Goal: Information Seeking & Learning: Learn about a topic

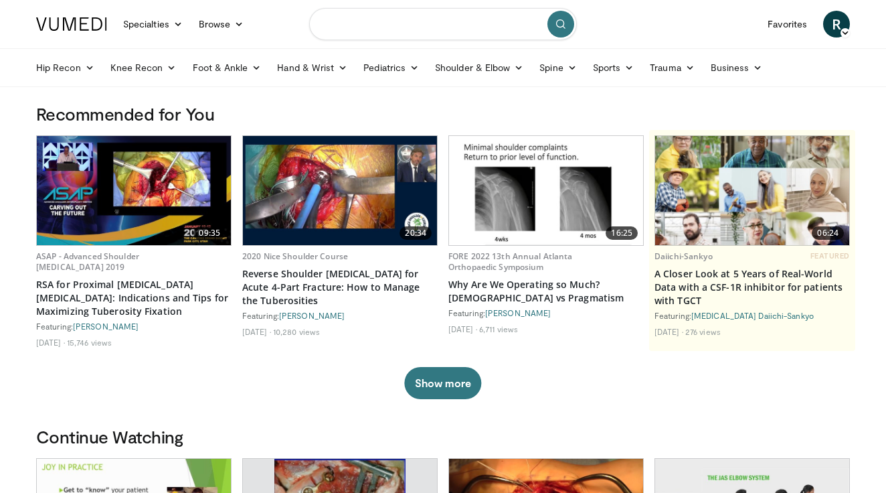
click at [374, 28] on input "Search topics, interventions" at bounding box center [443, 24] width 268 height 32
type input "**********"
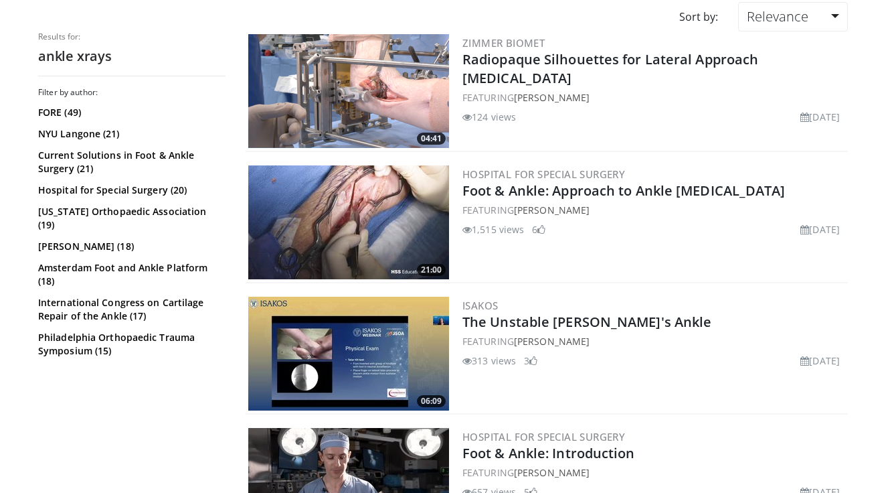
scroll to position [118, 0]
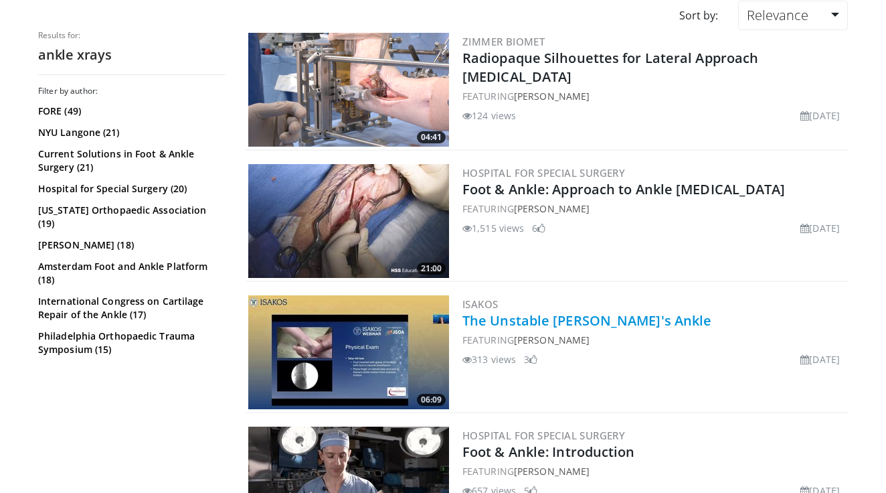
click at [574, 321] on link "The Unstable Athlete's Ankle" at bounding box center [587, 320] width 249 height 18
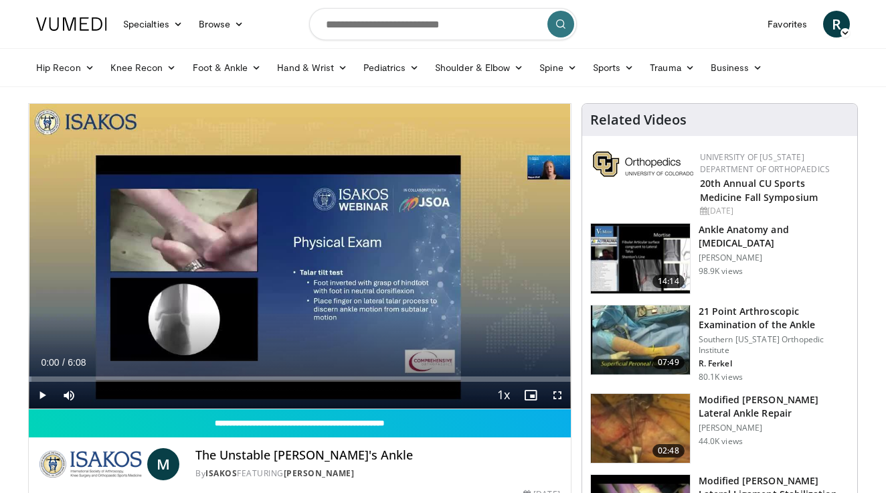
click at [560, 394] on span "Video Player" at bounding box center [557, 395] width 27 height 27
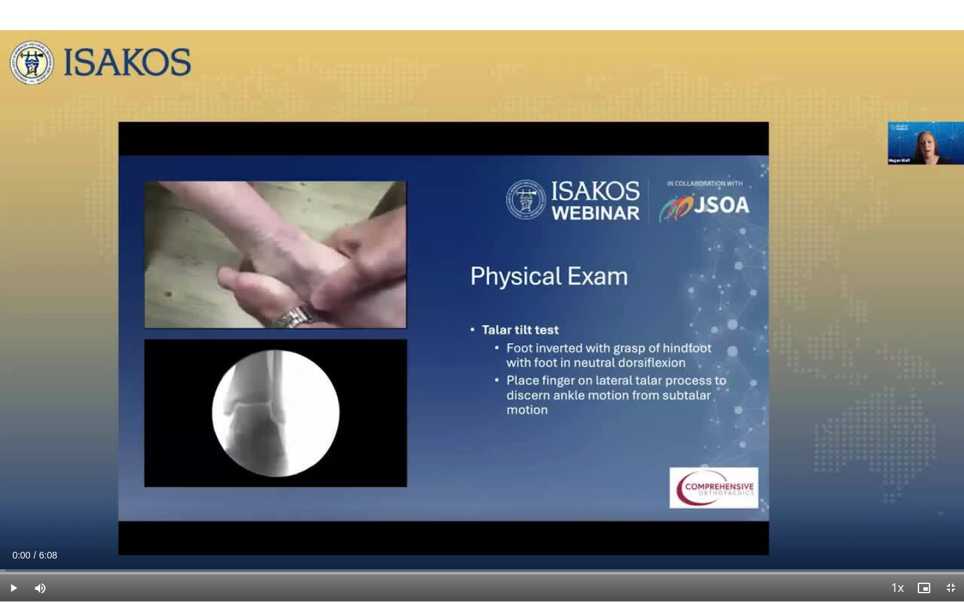
click at [15, 492] on span "Video Player" at bounding box center [13, 588] width 27 height 27
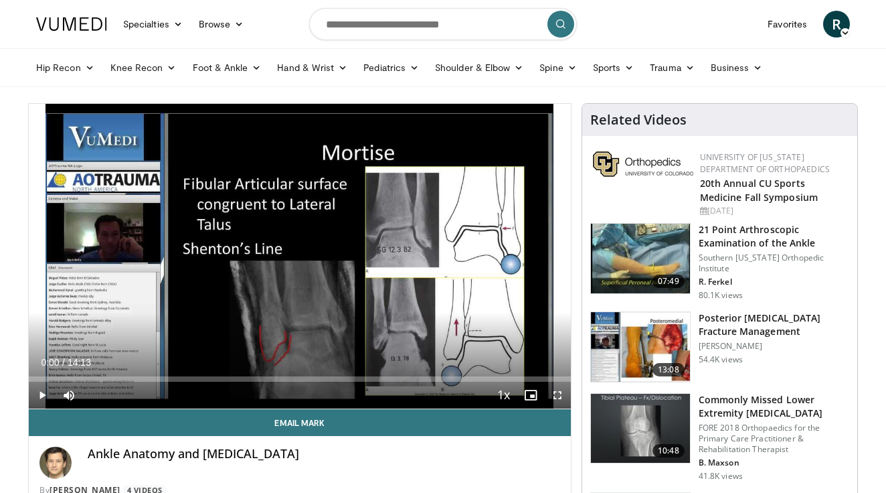
click at [43, 394] on span "Video Player" at bounding box center [42, 395] width 27 height 27
click at [560, 394] on span "Video Player" at bounding box center [557, 395] width 27 height 27
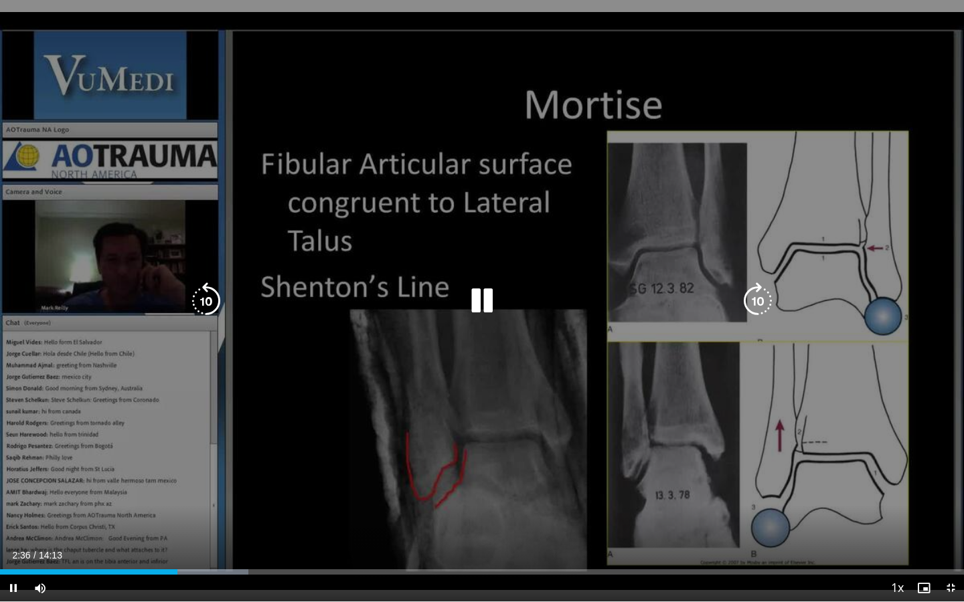
click at [482, 304] on icon "Video Player" at bounding box center [481, 300] width 37 height 37
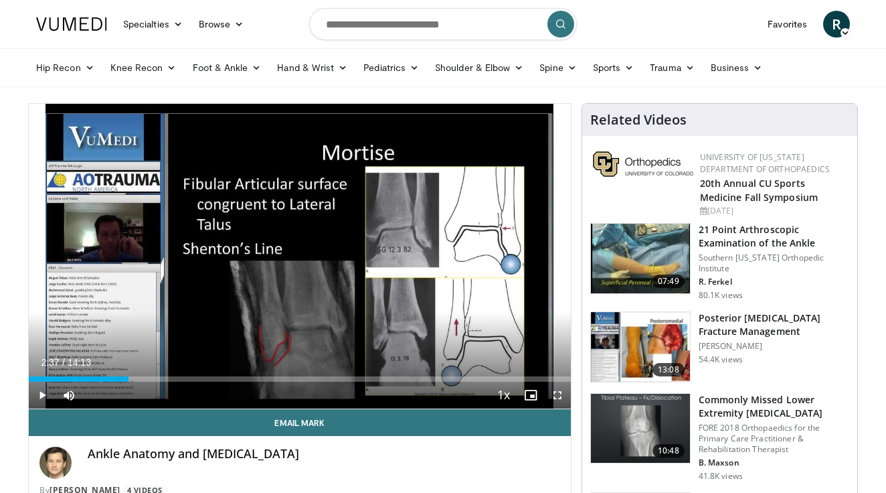
click at [42, 392] on span "Video Player" at bounding box center [42, 395] width 27 height 27
click at [558, 394] on span "Video Player" at bounding box center [557, 395] width 27 height 27
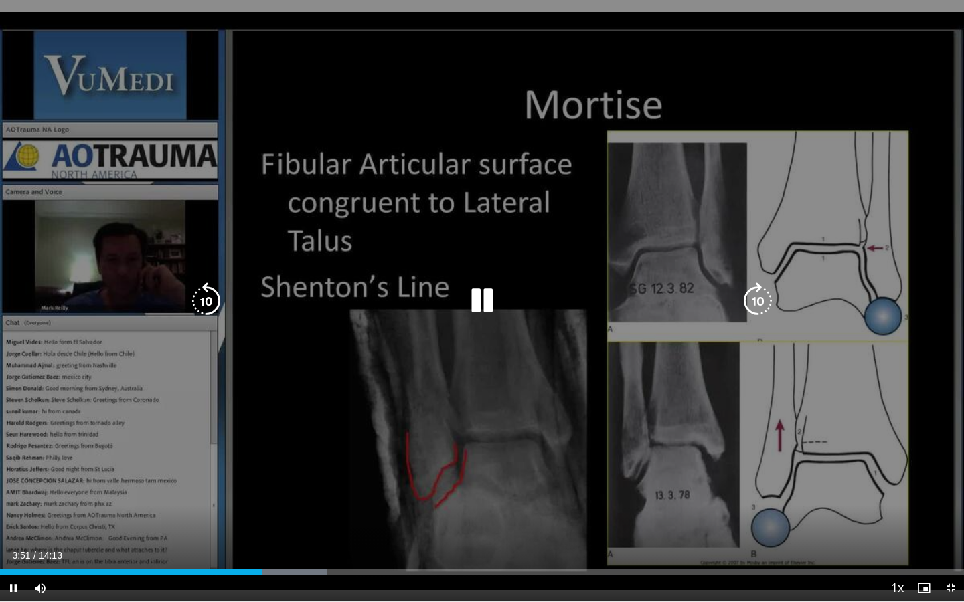
click at [672, 66] on div "10 seconds Tap to unmute" at bounding box center [482, 301] width 964 height 602
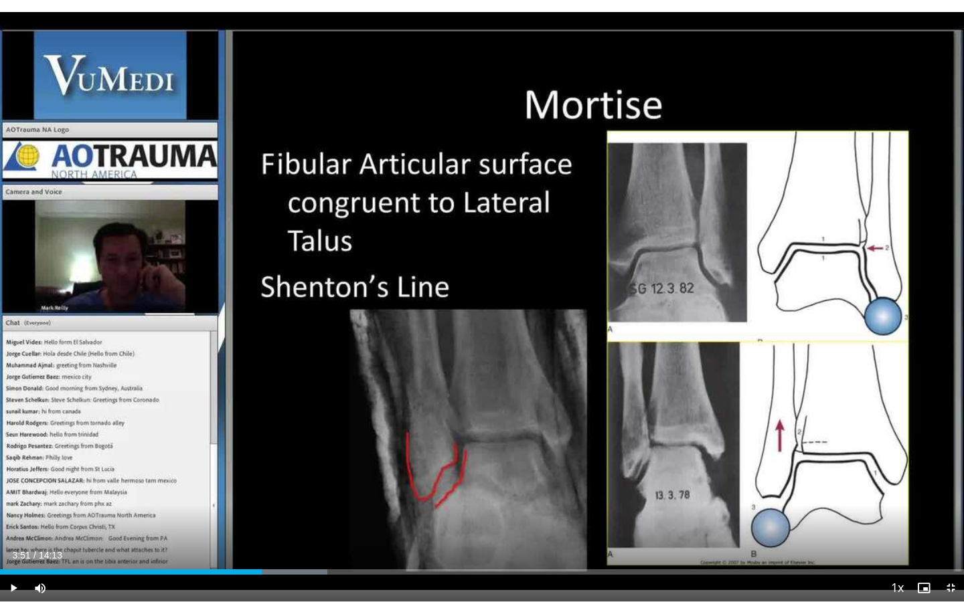
click at [15, 492] on span "Video Player" at bounding box center [13, 588] width 27 height 27
click at [12, 492] on span "Video Player" at bounding box center [13, 588] width 27 height 27
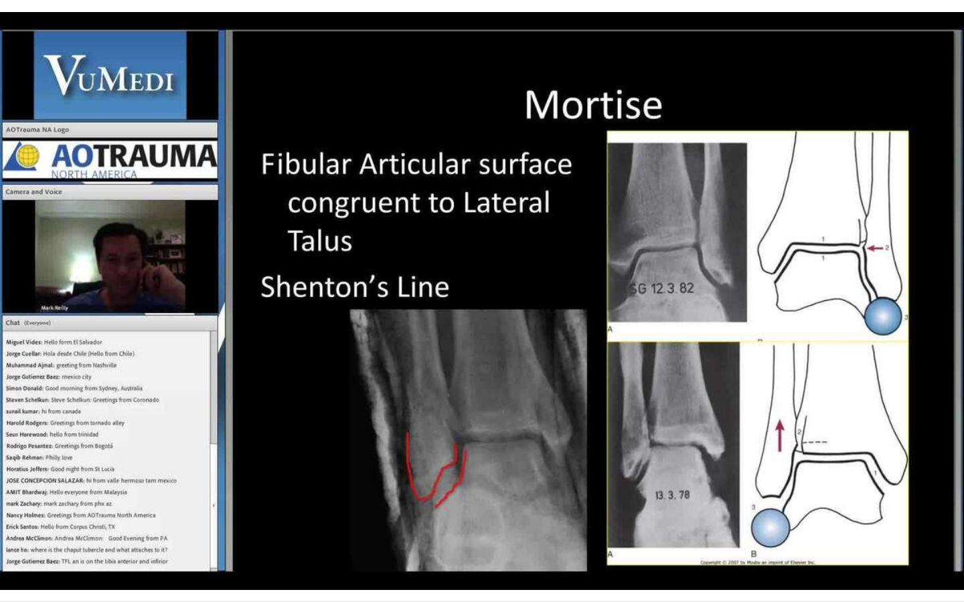
click at [319, 442] on div "10 seconds Tap to unmute" at bounding box center [482, 301] width 964 height 602
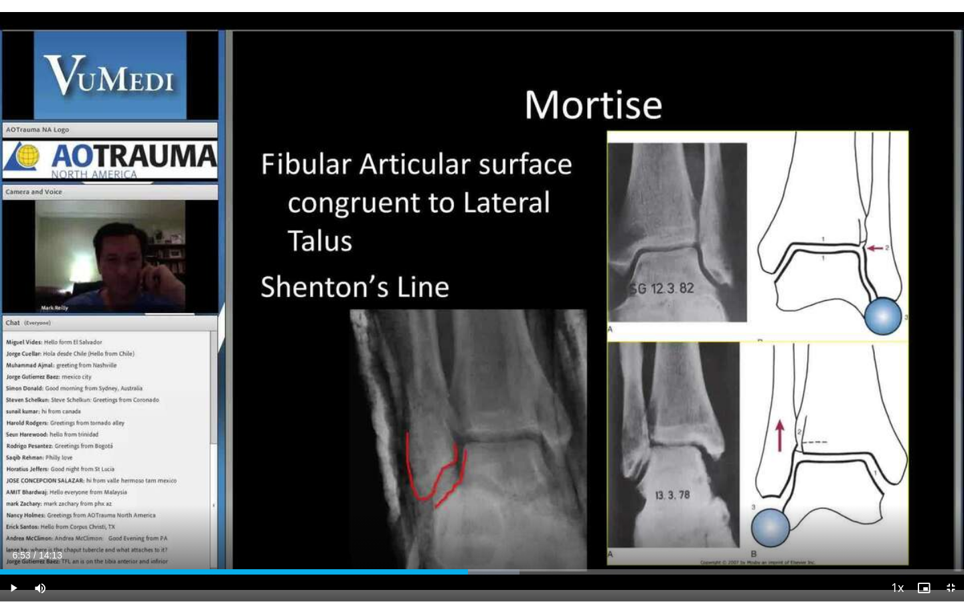
click at [13, 492] on span "Video Player" at bounding box center [13, 588] width 27 height 27
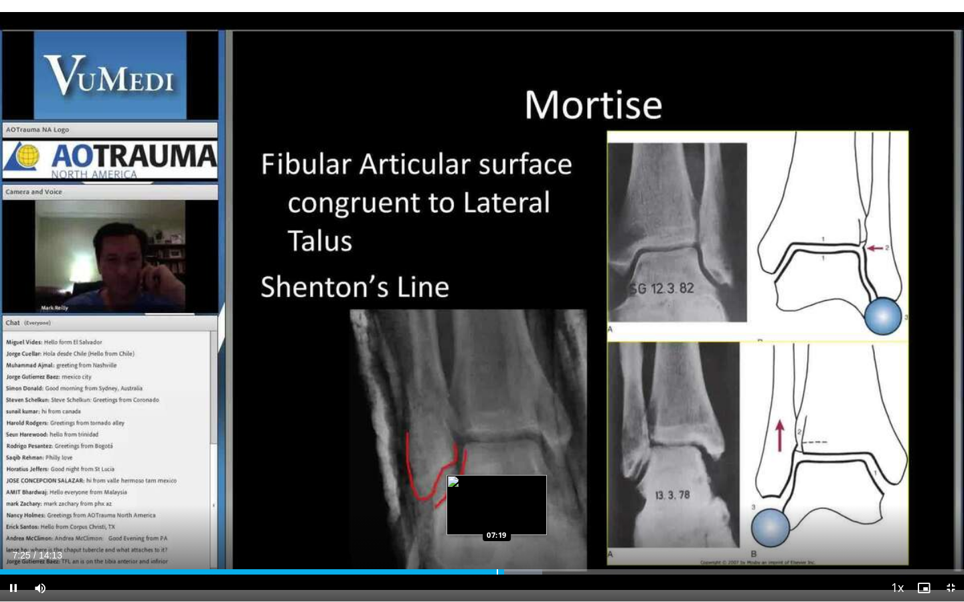
click at [497, 492] on video-js "**********" at bounding box center [482, 301] width 964 height 602
click at [497, 492] on div "Progress Bar" at bounding box center [497, 572] width 1 height 5
click at [485, 492] on div "Progress Bar" at bounding box center [485, 572] width 1 height 5
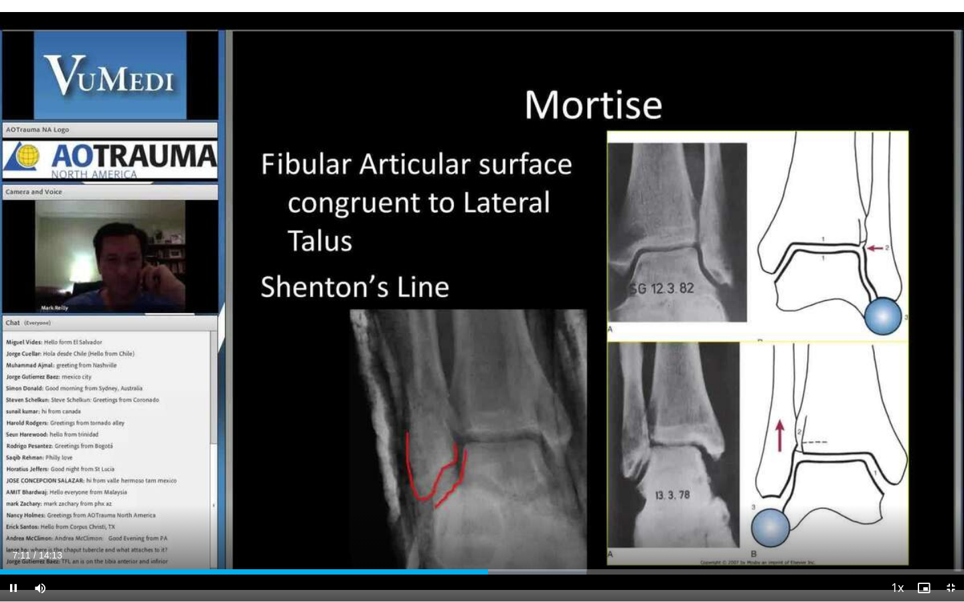
click at [463, 492] on div "Current Time 7:11 / Duration 14:13 Pause Skip Backward Skip Forward Mute 95% Lo…" at bounding box center [482, 588] width 964 height 27
